Goal: Information Seeking & Learning: Learn about a topic

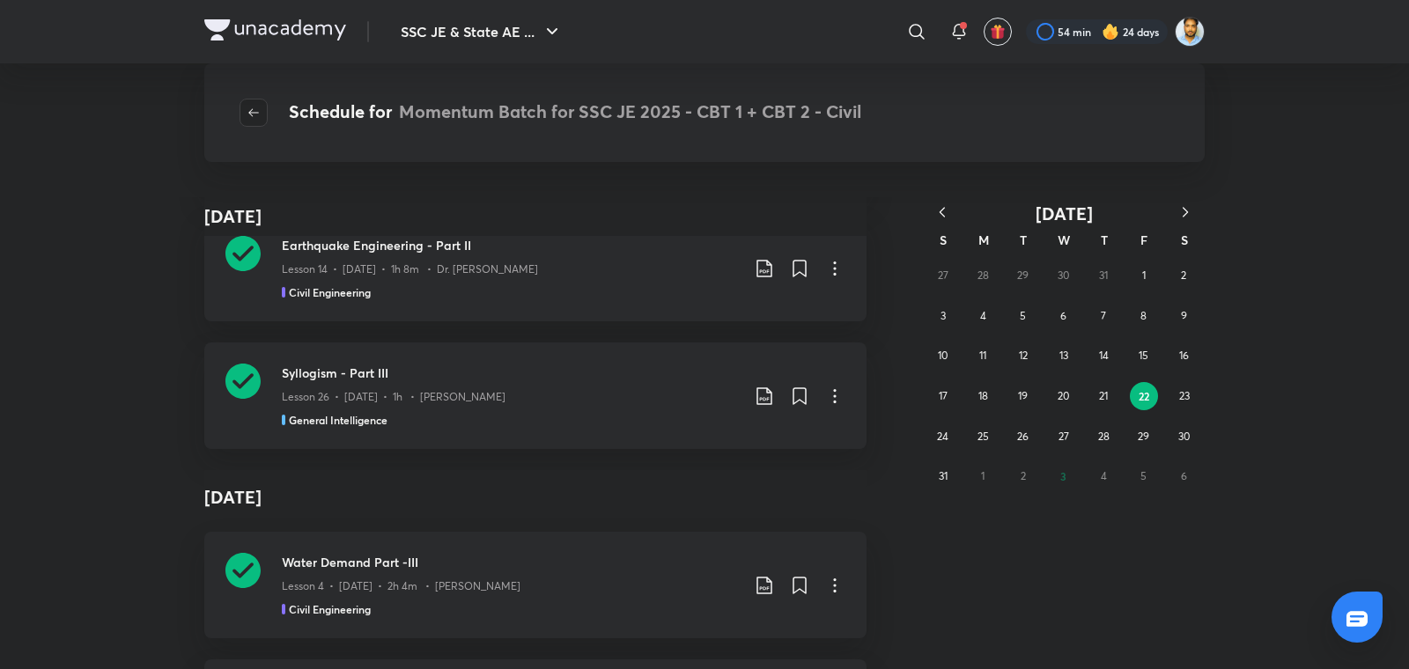
scroll to position [99570, 0]
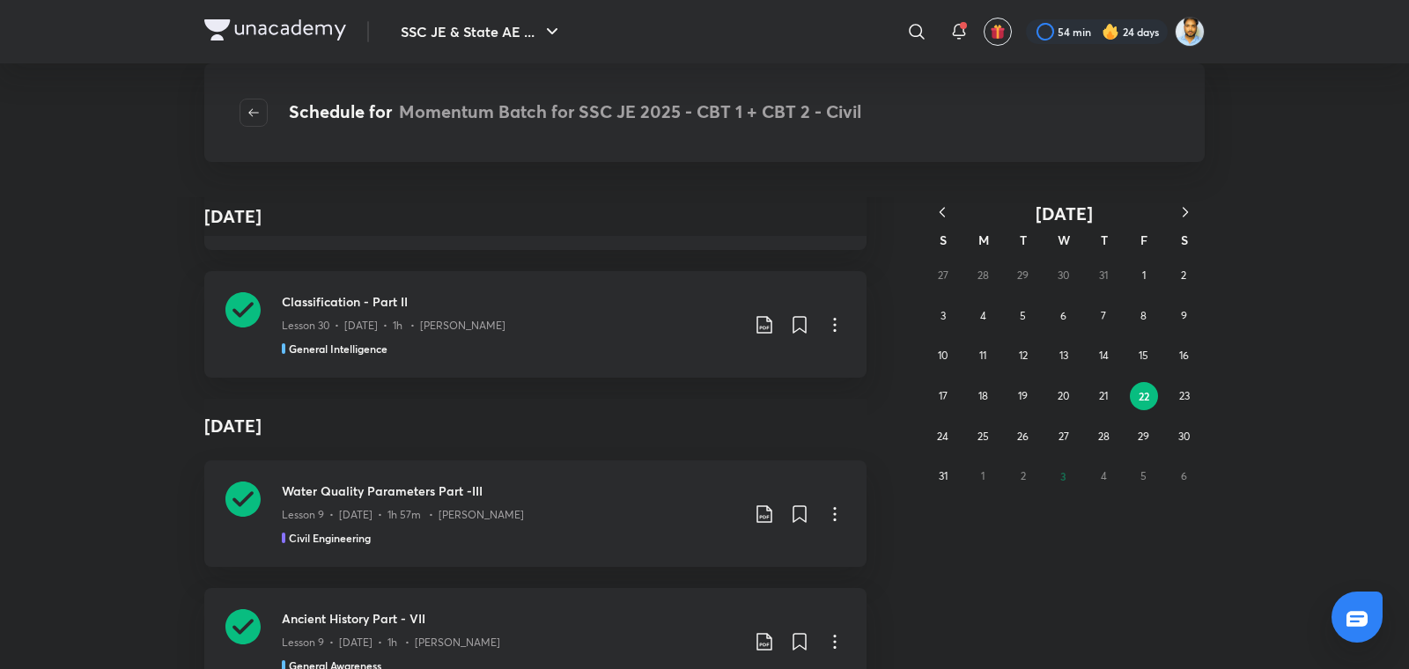
click at [253, 117] on icon "button" at bounding box center [254, 113] width 14 height 14
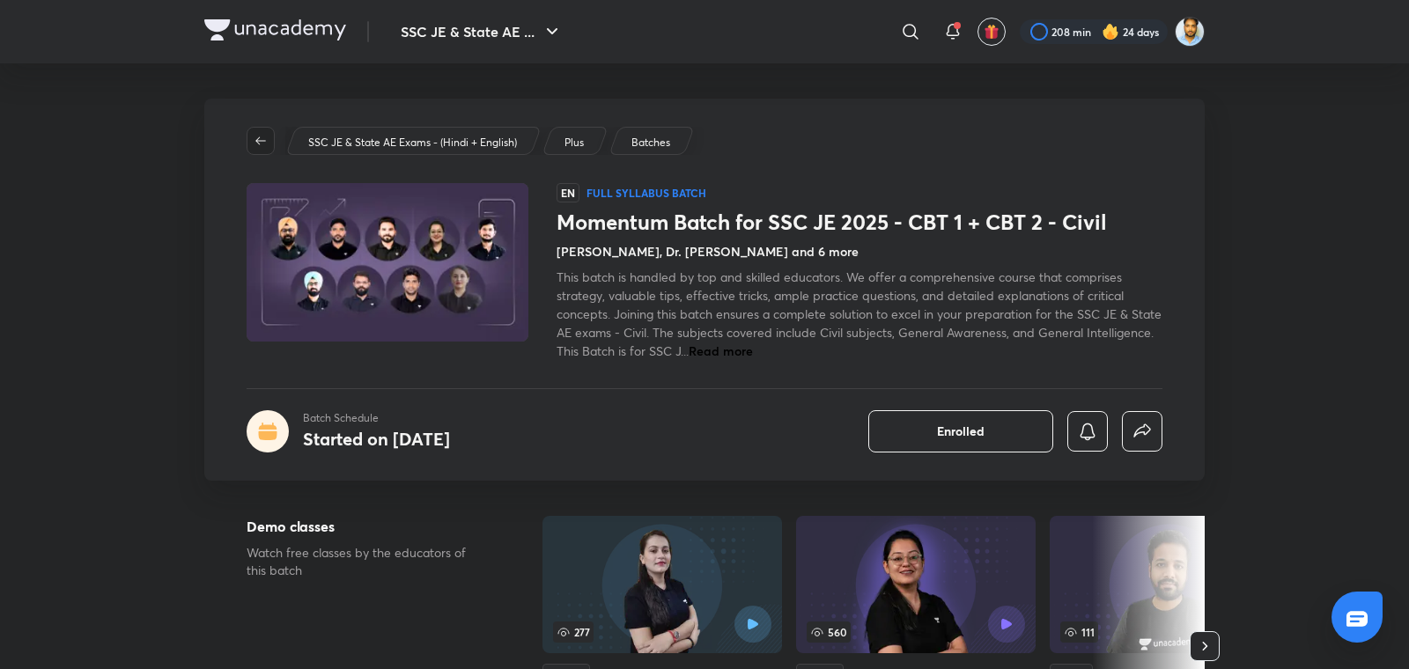
click at [260, 144] on icon "button" at bounding box center [261, 141] width 14 height 14
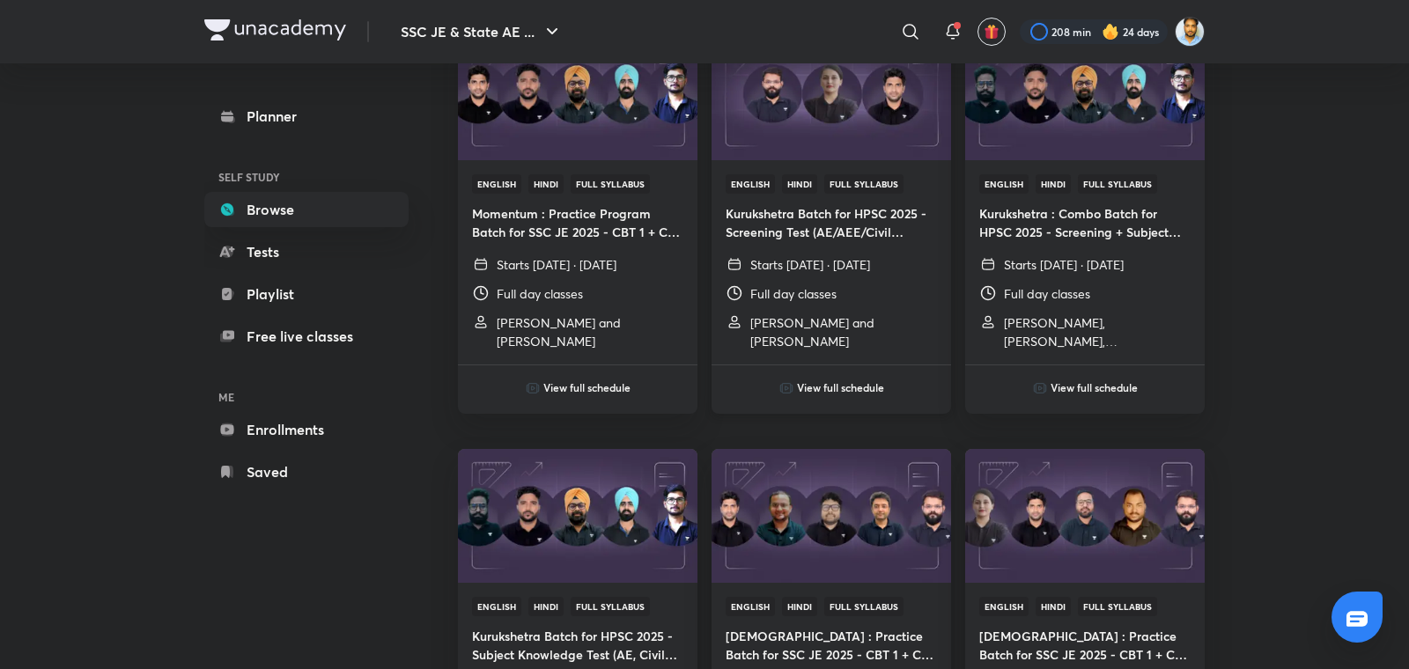
scroll to position [229, 0]
click at [291, 434] on link "Enrollments" at bounding box center [306, 429] width 204 height 35
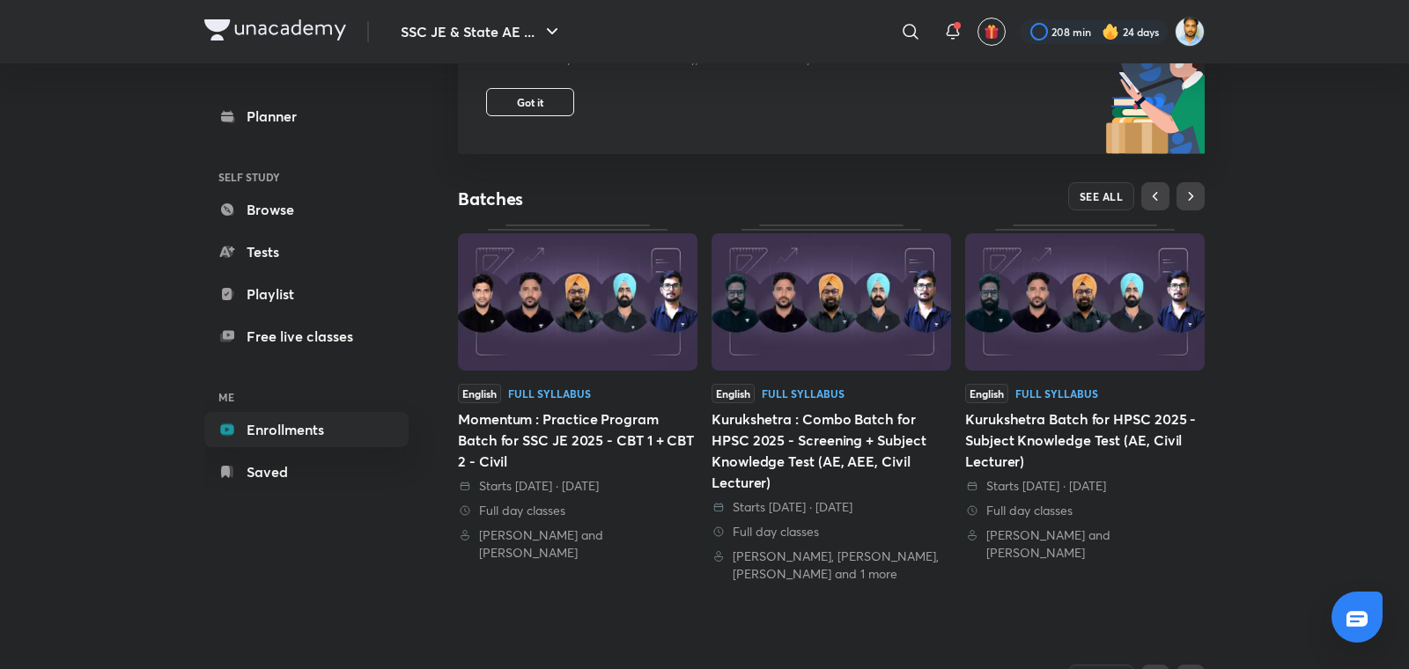
scroll to position [245, 0]
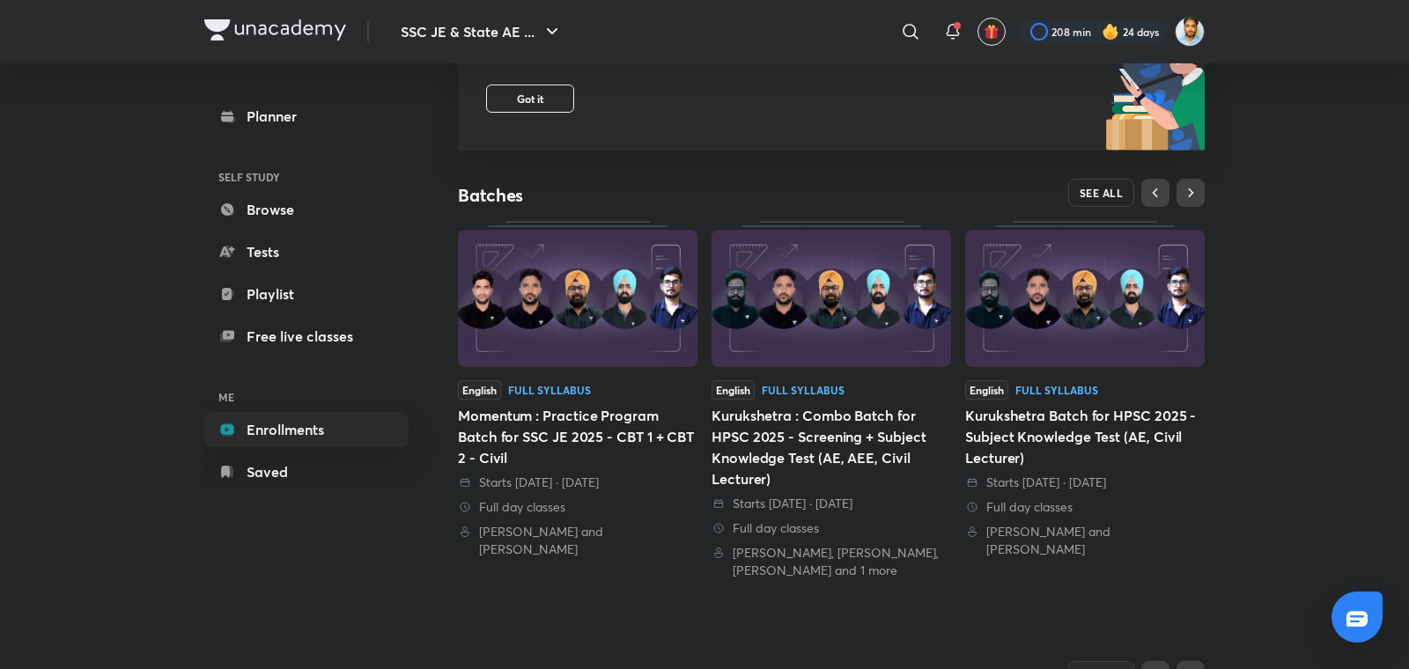
click at [1095, 190] on span "SEE ALL" at bounding box center [1102, 193] width 44 height 12
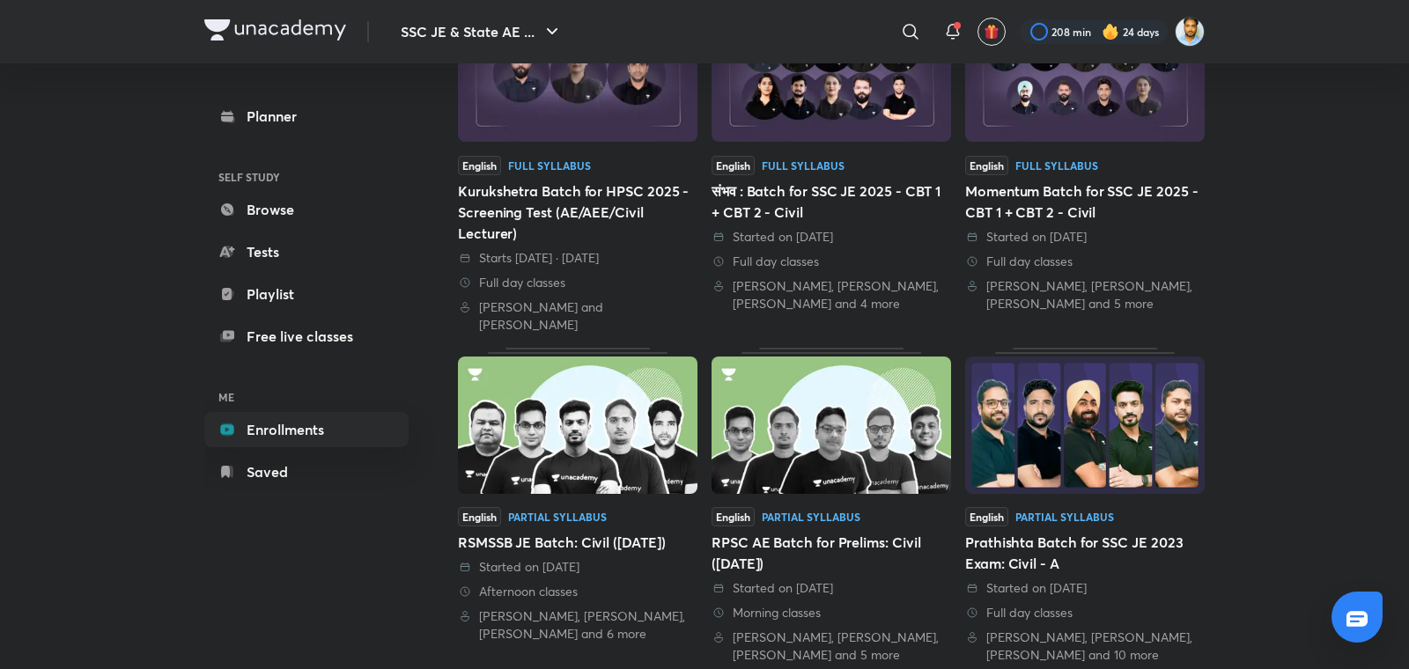
scroll to position [631, 0]
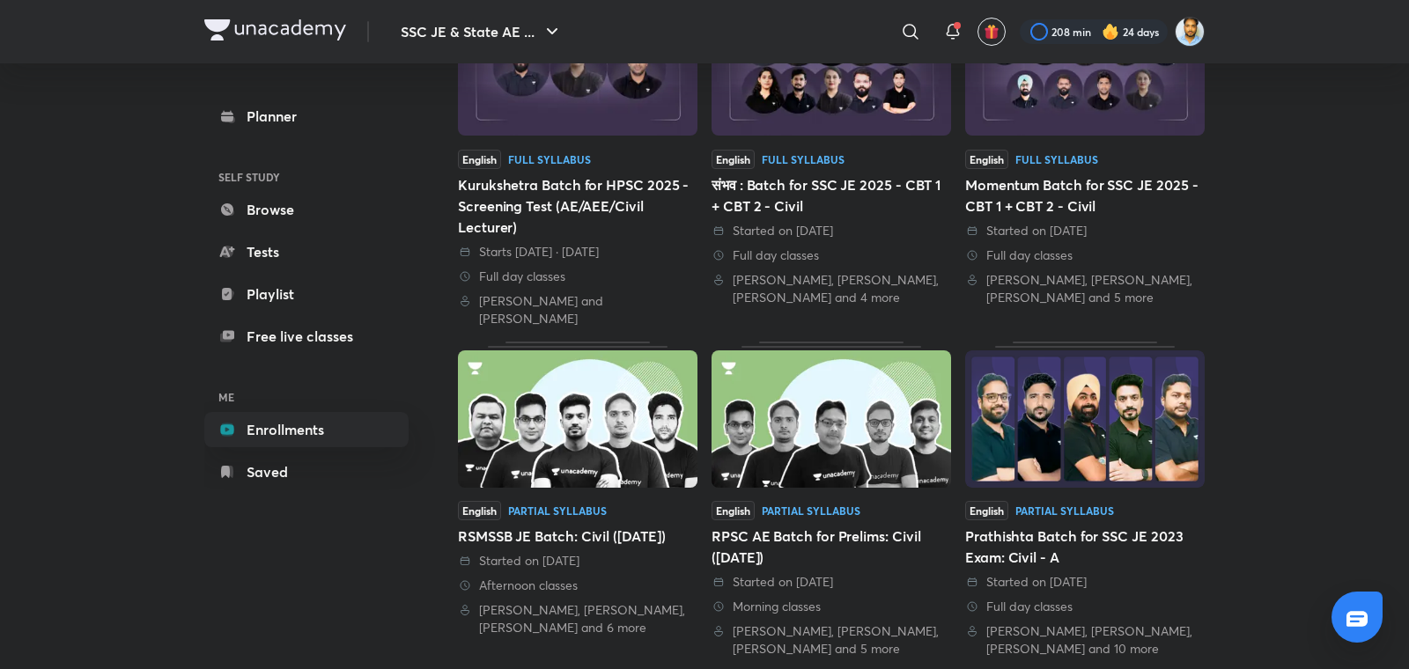
click at [806, 231] on div "Started on 23 May 2025" at bounding box center [832, 231] width 240 height 18
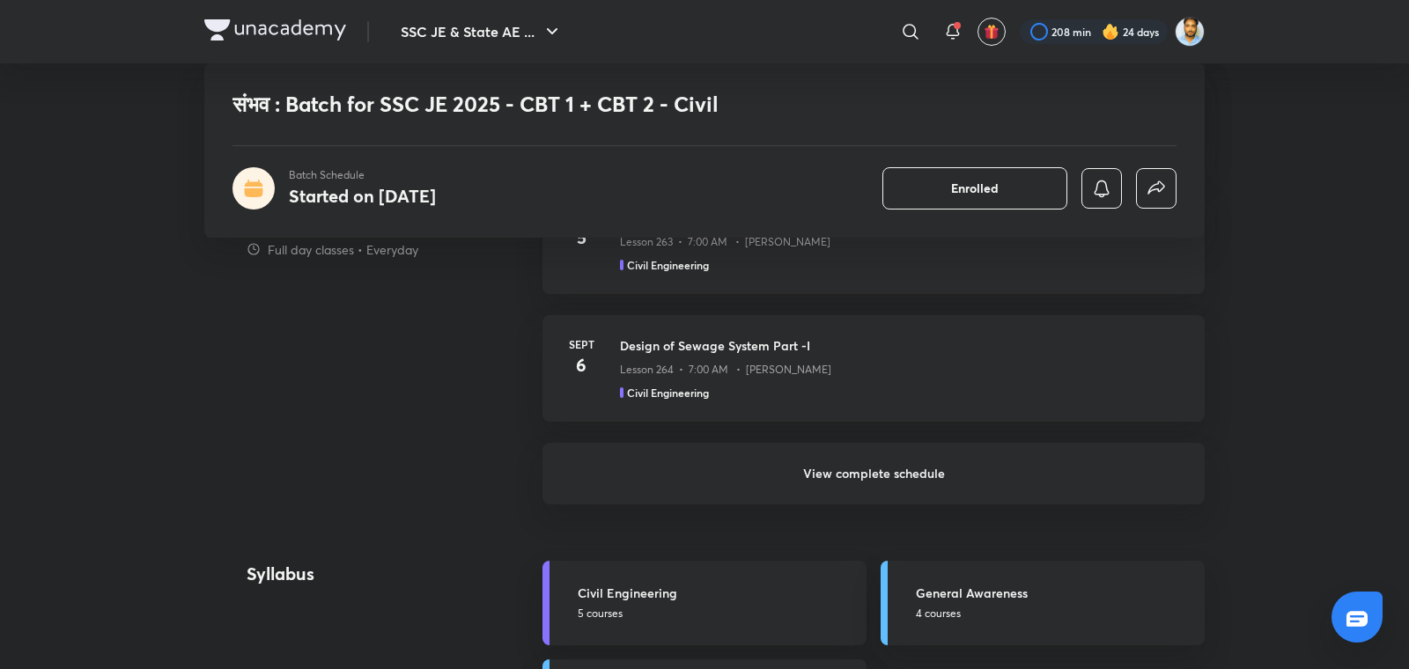
scroll to position [1412, 0]
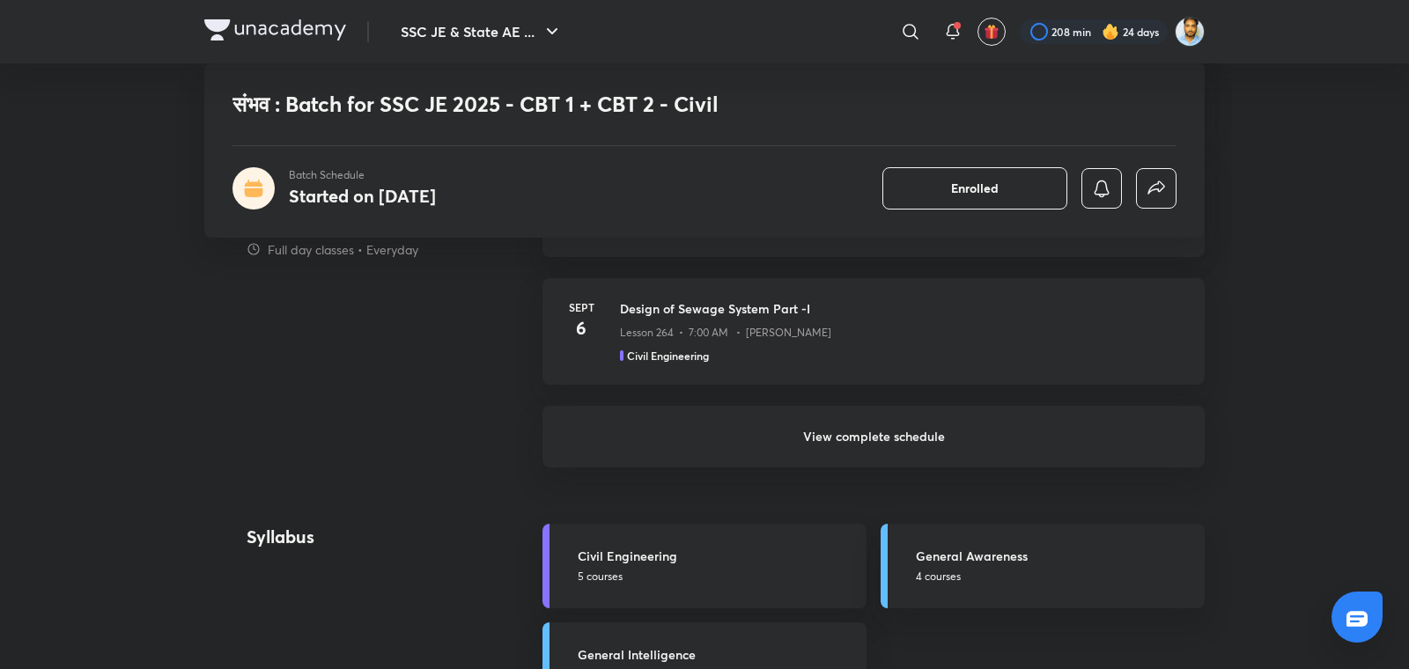
click at [844, 432] on h6 "View complete schedule" at bounding box center [873, 437] width 662 height 62
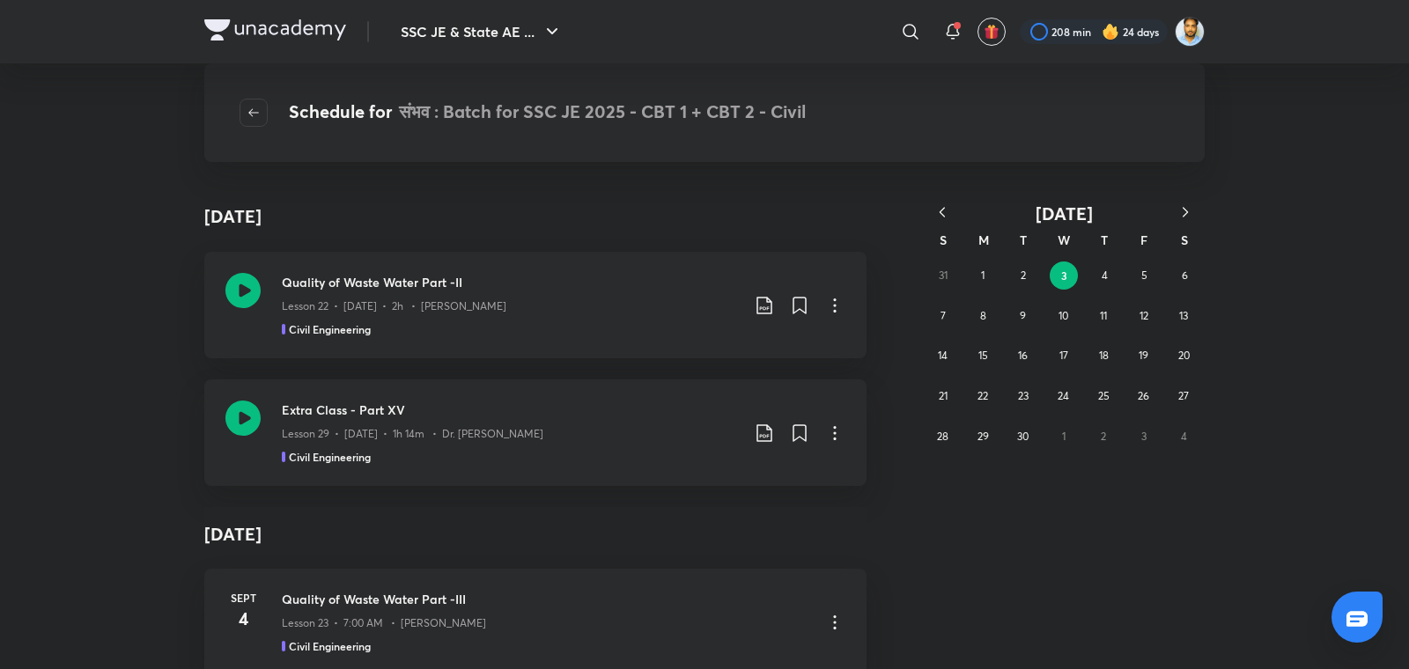
click at [939, 210] on icon "button" at bounding box center [942, 212] width 18 height 18
click at [1091, 274] on button "3" at bounding box center [1103, 276] width 28 height 28
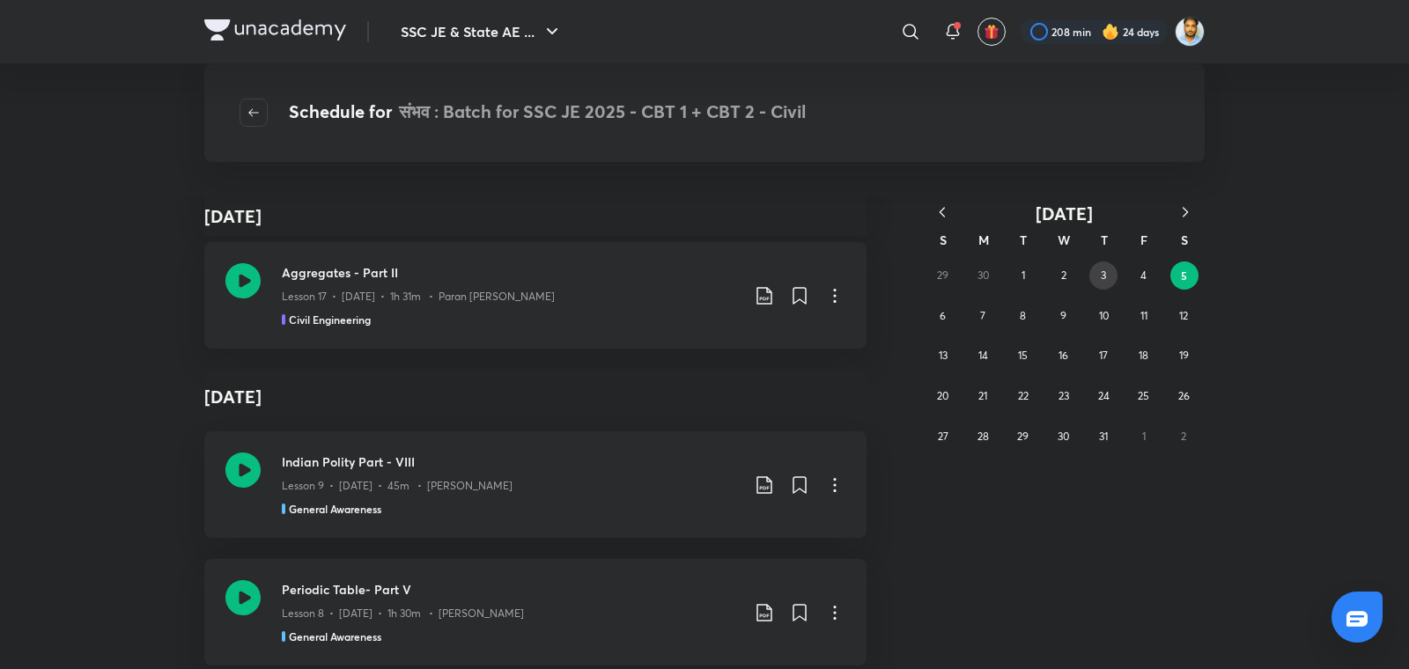
scroll to position [95388, 0]
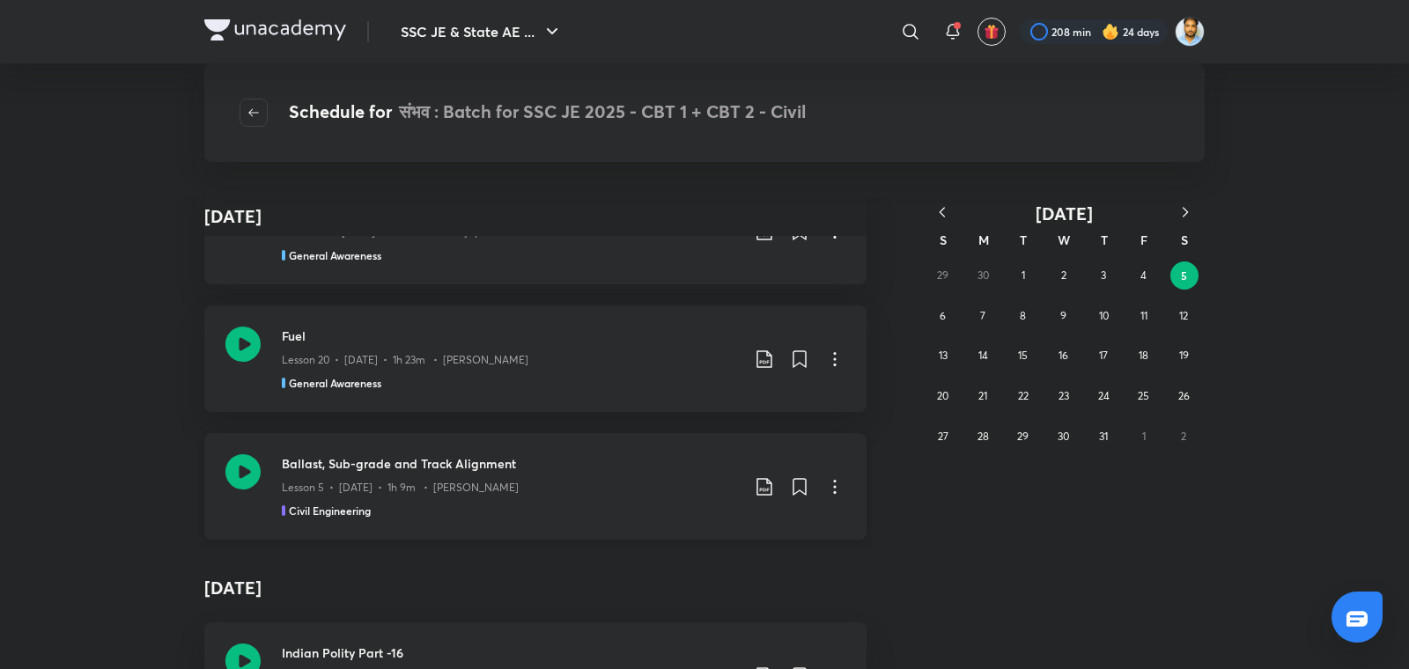
click at [446, 480] on p "Lesson 5 • [DATE] • 1h 9m • [PERSON_NAME]" at bounding box center [400, 488] width 237 height 16
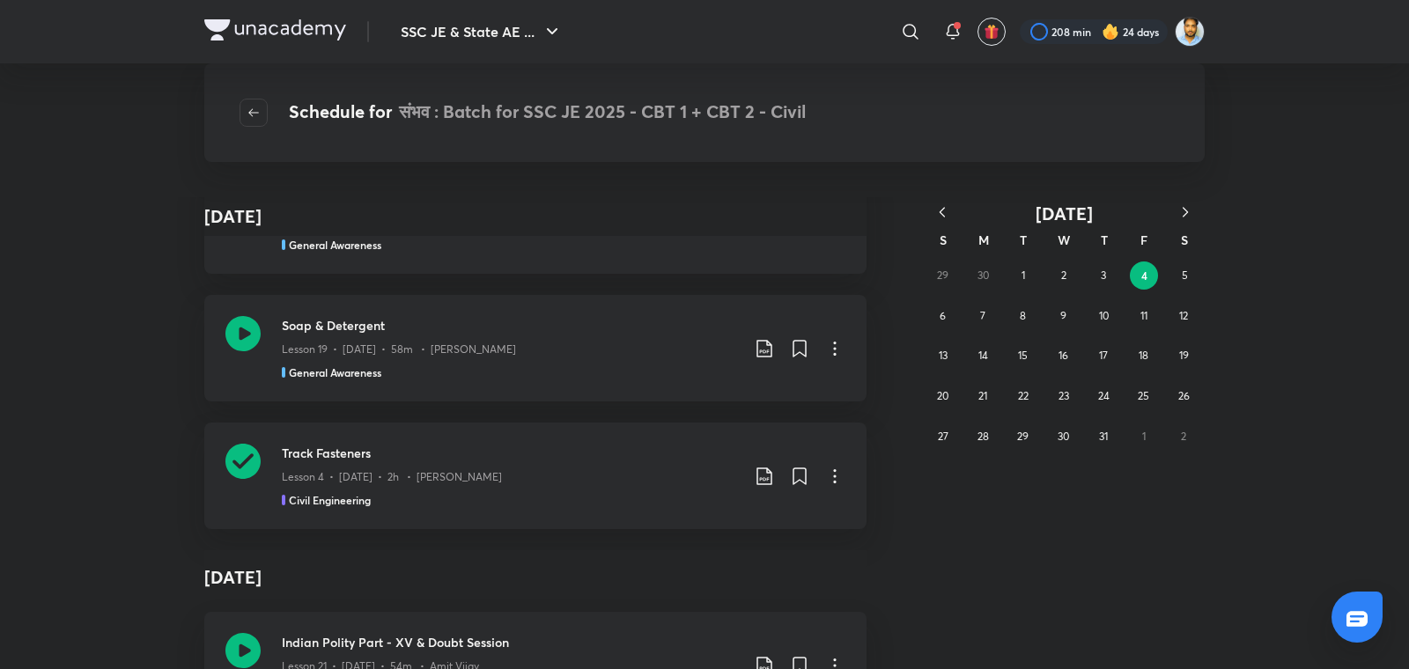
scroll to position [95133, 0]
